Goal: Register for event/course

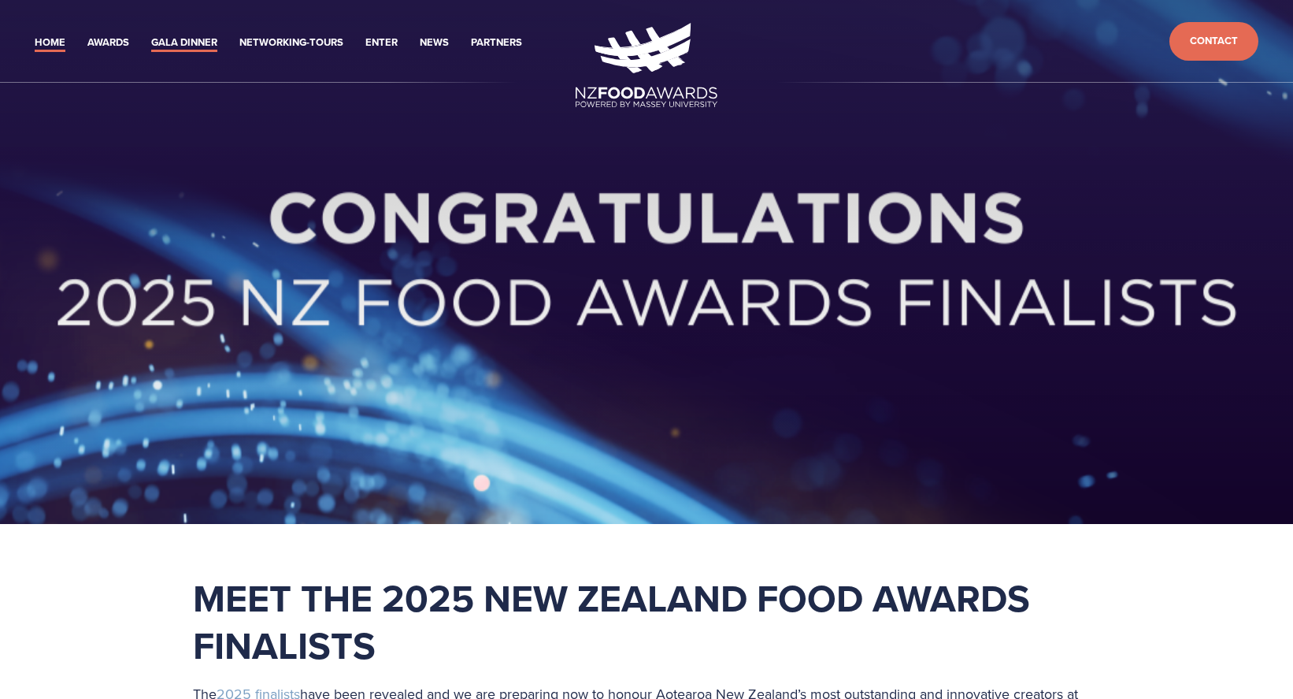
click at [187, 43] on link "Gala Dinner" at bounding box center [184, 43] width 66 height 18
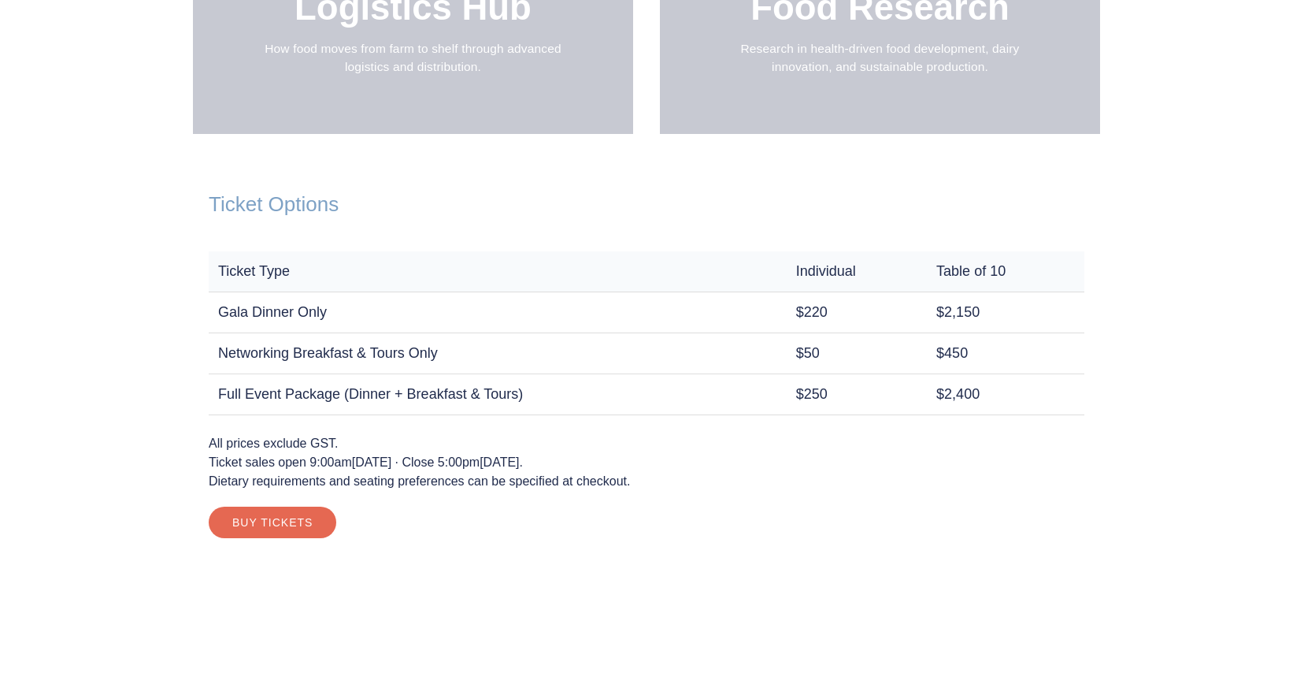
scroll to position [2127, 0]
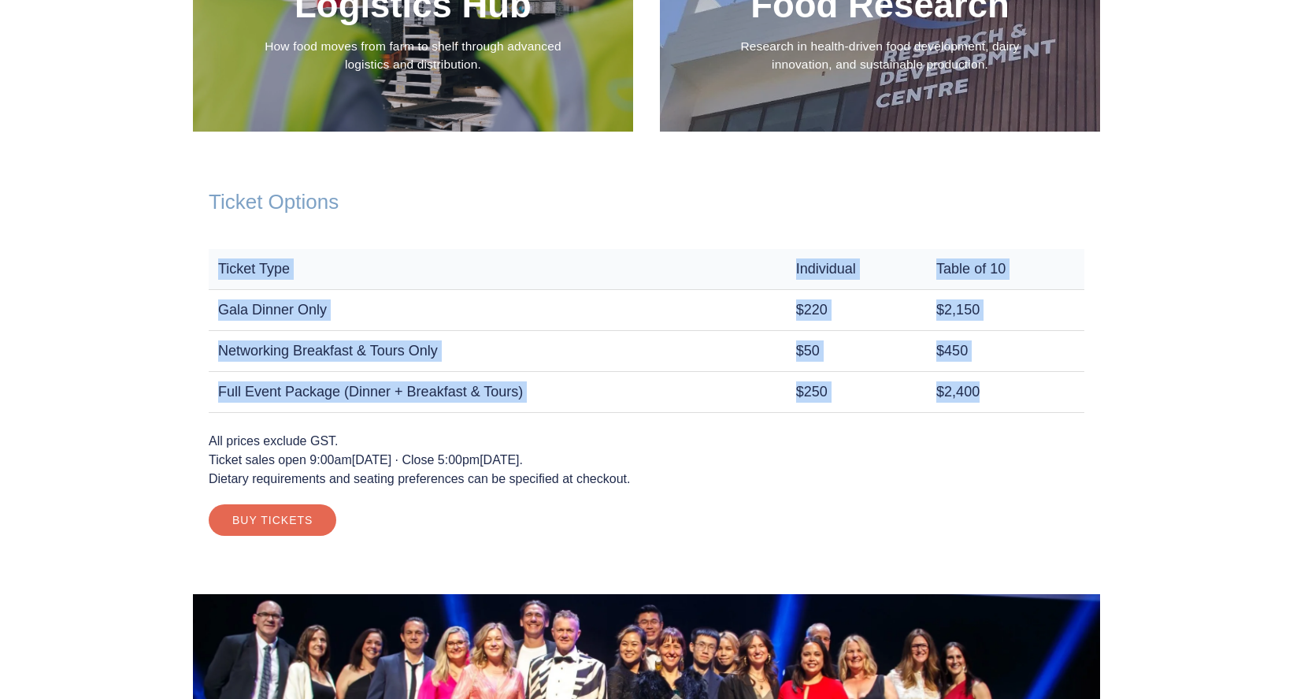
drag, startPoint x: 220, startPoint y: 262, endPoint x: 1022, endPoint y: 384, distance: 811.0
click at [1022, 384] on table "Ticket Type Individual Table of 10 Gala Dinner Only $220 $2,150 Networking Brea…" at bounding box center [647, 331] width 876 height 164
copy table "Ticket Type Individual Table of 10 Gala Dinner Only $220 $2,150 Networking Brea…"
